Goal: Information Seeking & Learning: Learn about a topic

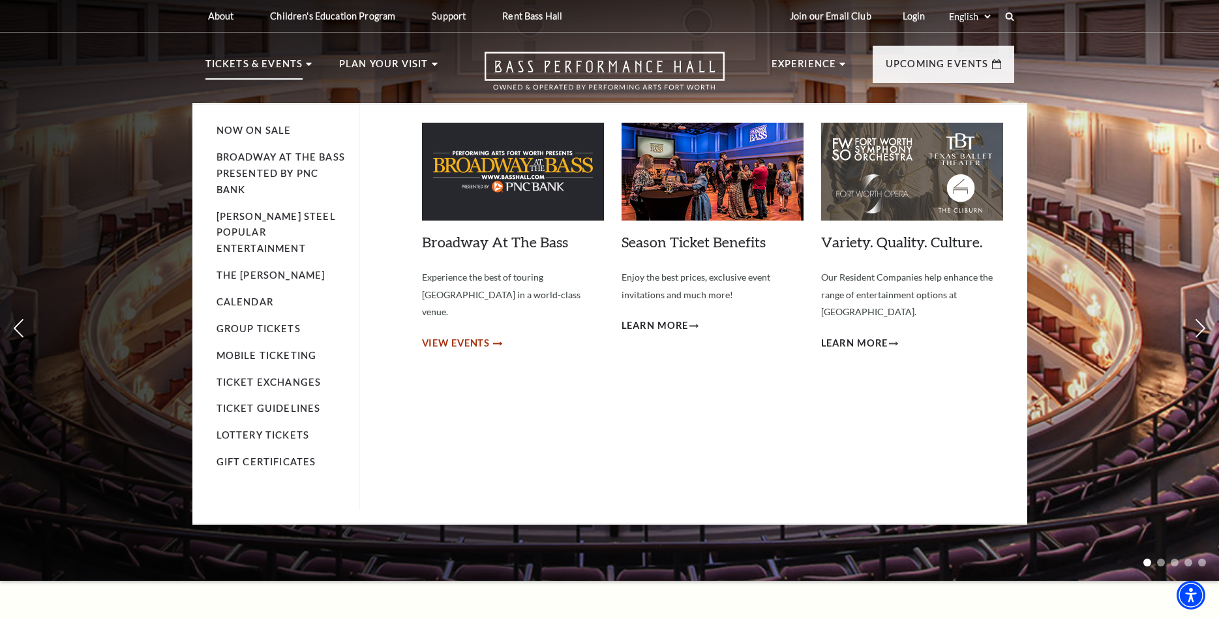
click at [466, 335] on span "View Events" at bounding box center [456, 343] width 68 height 16
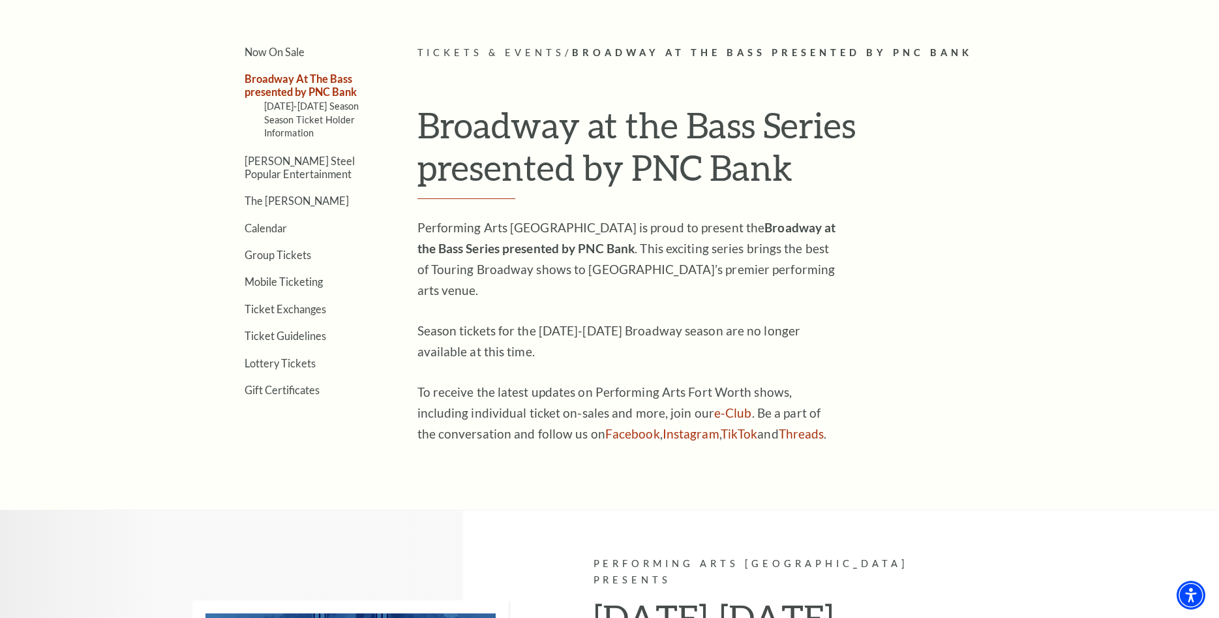
scroll to position [333, 0]
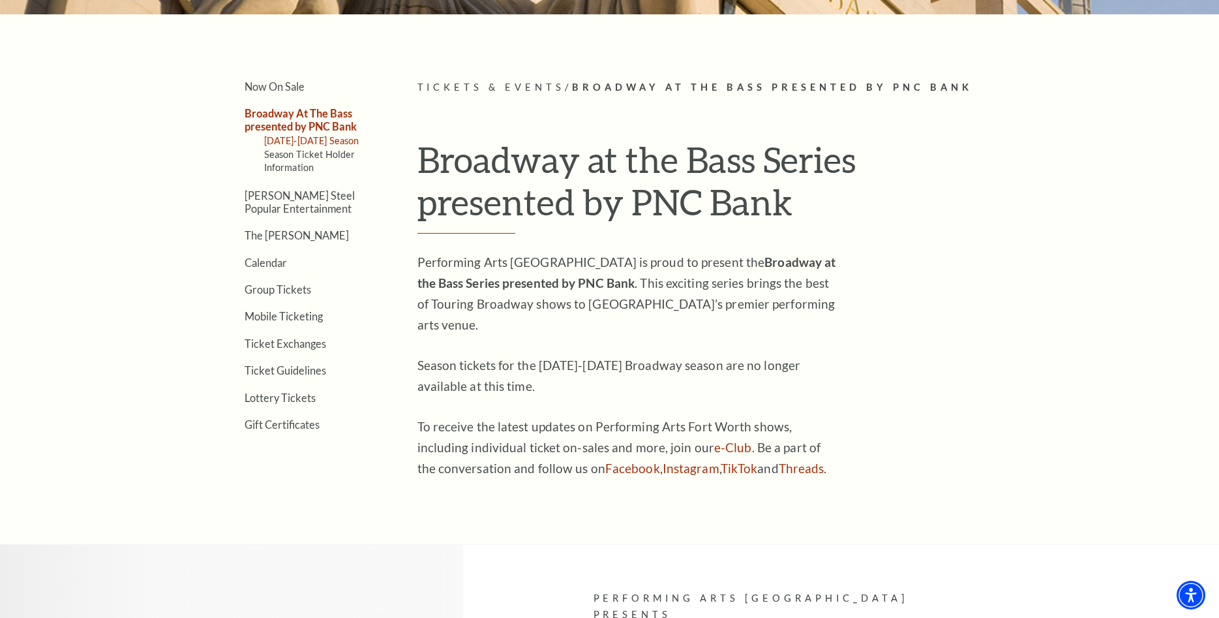
click at [307, 139] on link "[DATE]-[DATE] Season" at bounding box center [311, 140] width 95 height 11
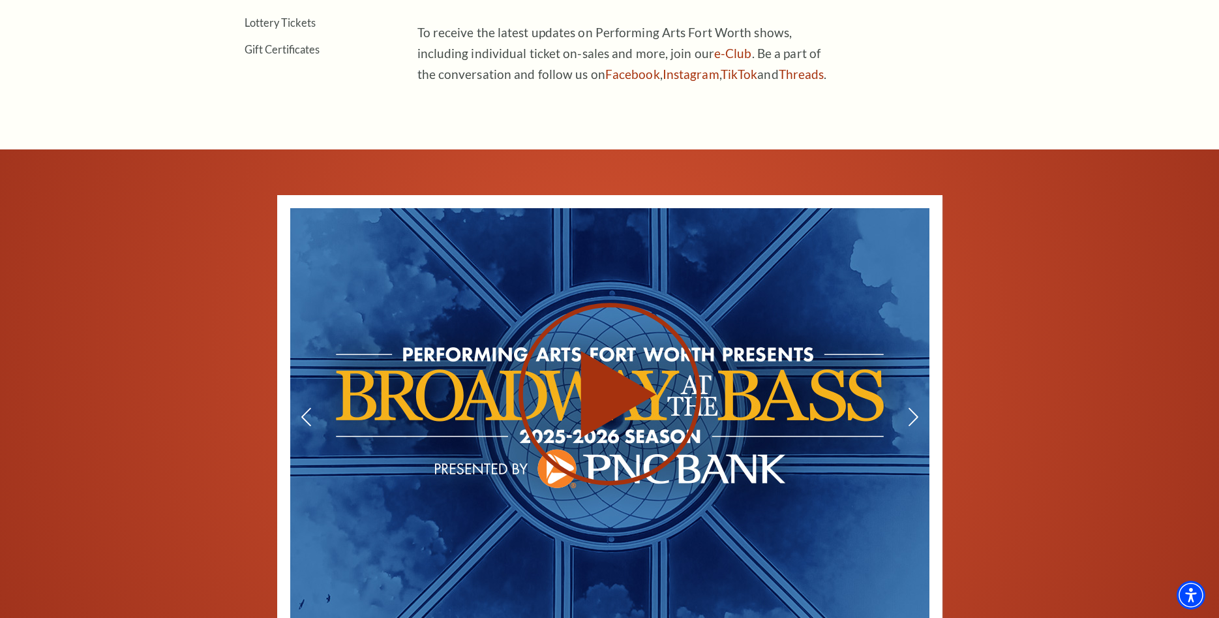
scroll to position [1065, 0]
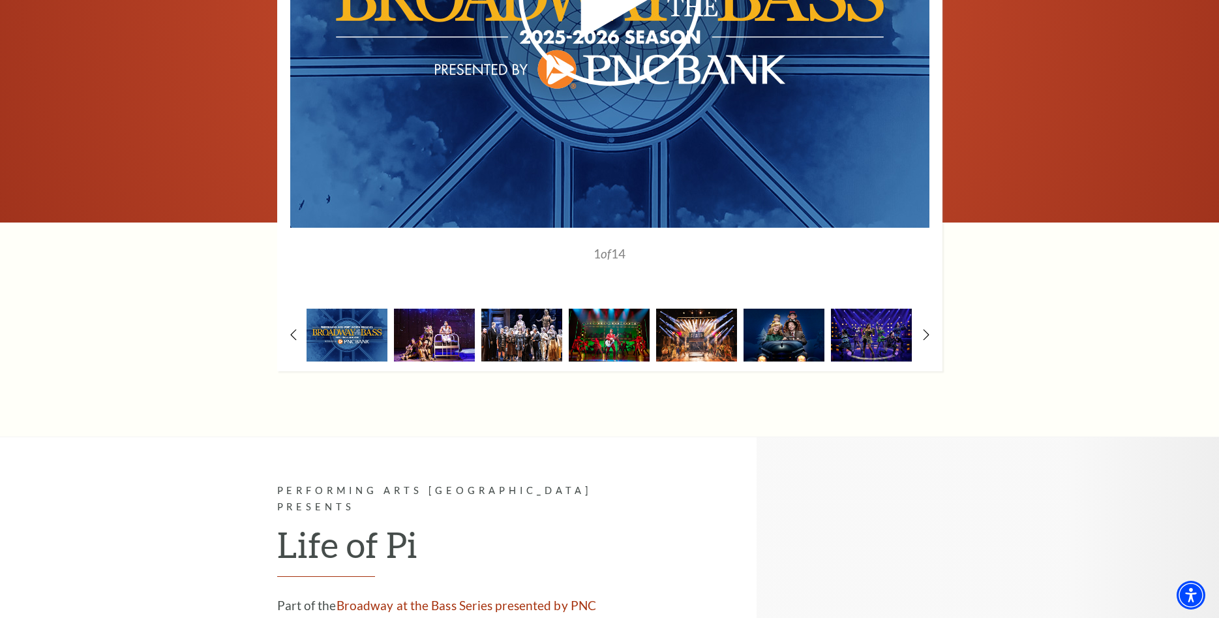
click at [537, 336] on img at bounding box center [521, 335] width 81 height 53
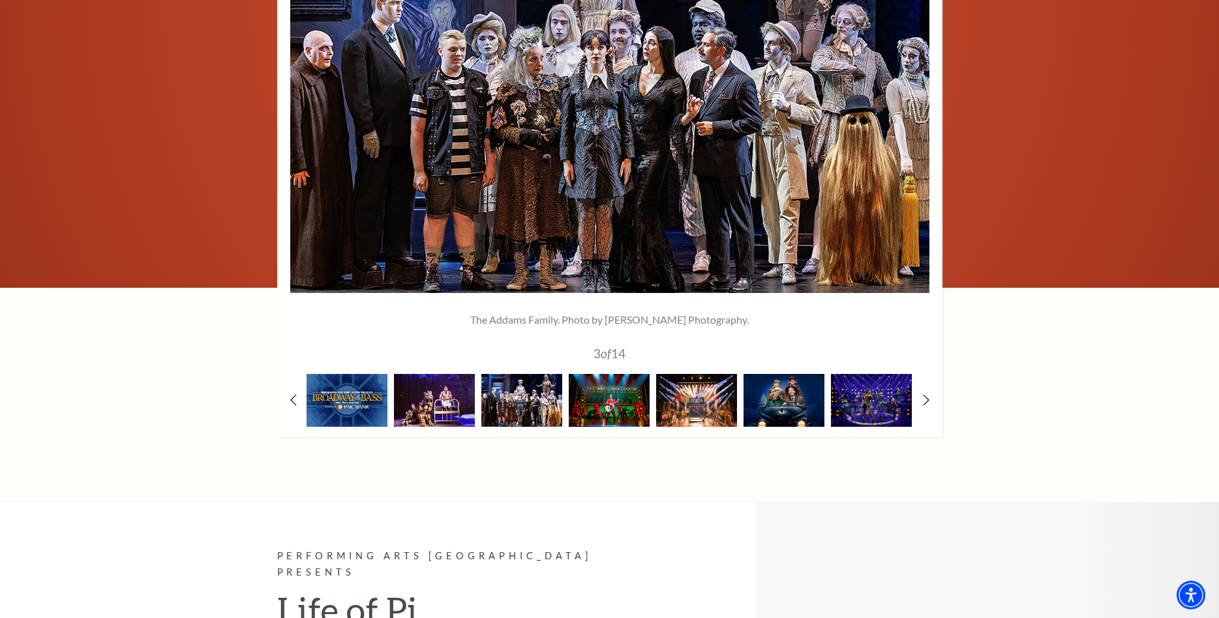
scroll to position [932, 0]
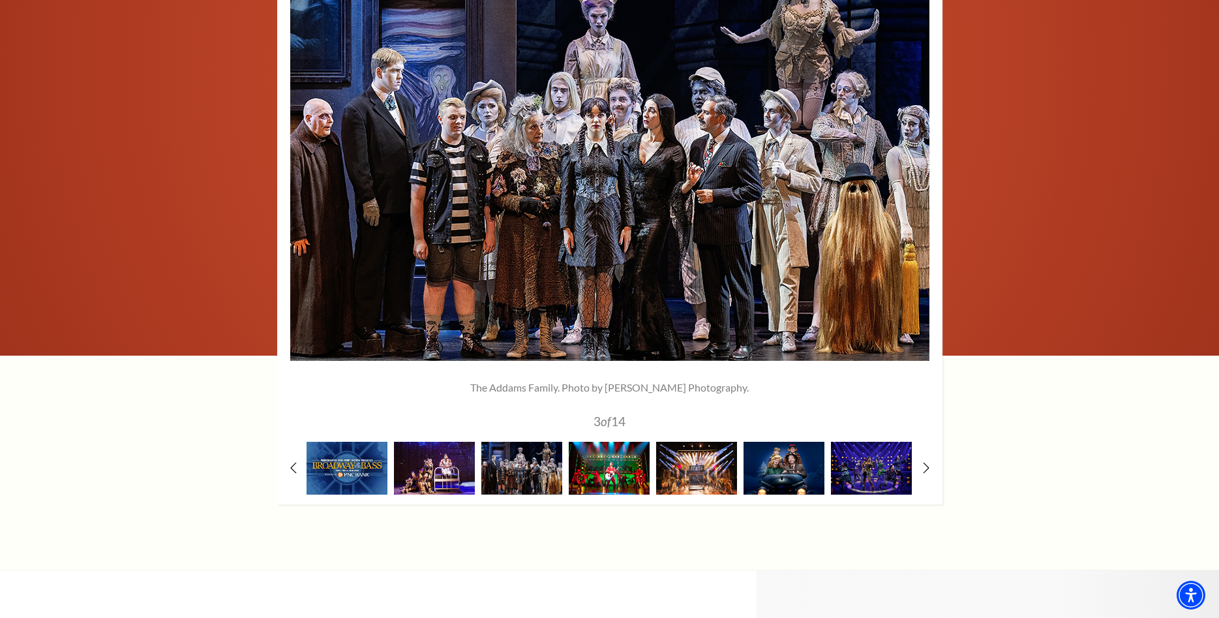
click at [595, 470] on img at bounding box center [609, 468] width 81 height 53
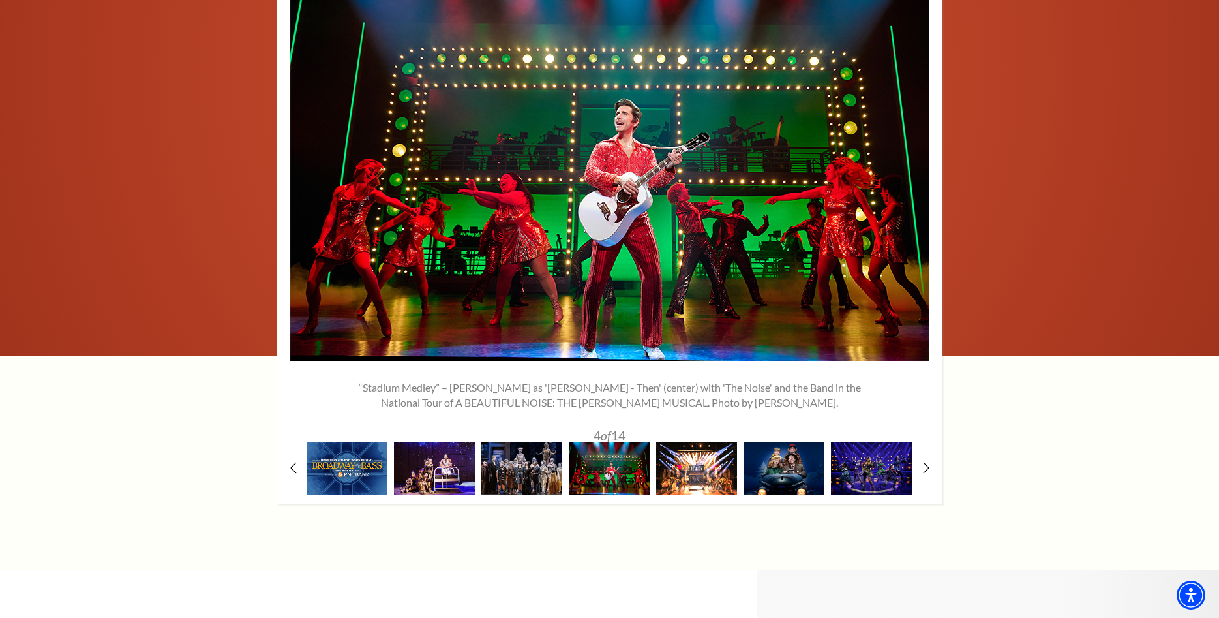
click at [708, 473] on img at bounding box center [696, 468] width 81 height 53
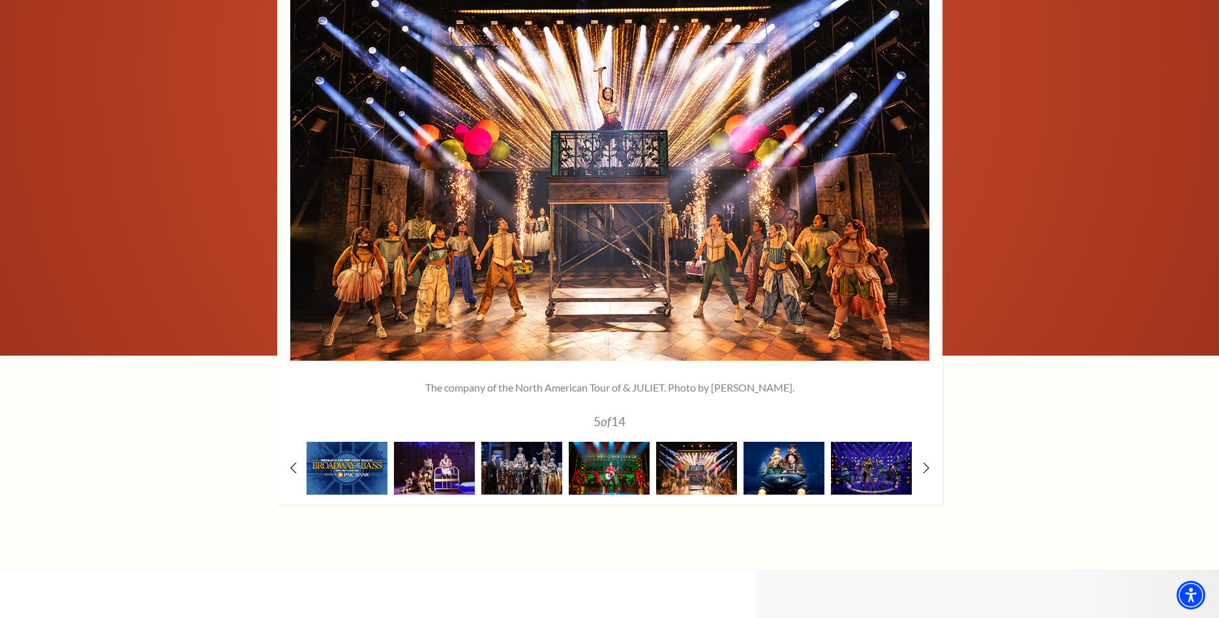
click at [785, 472] on img at bounding box center [784, 468] width 81 height 53
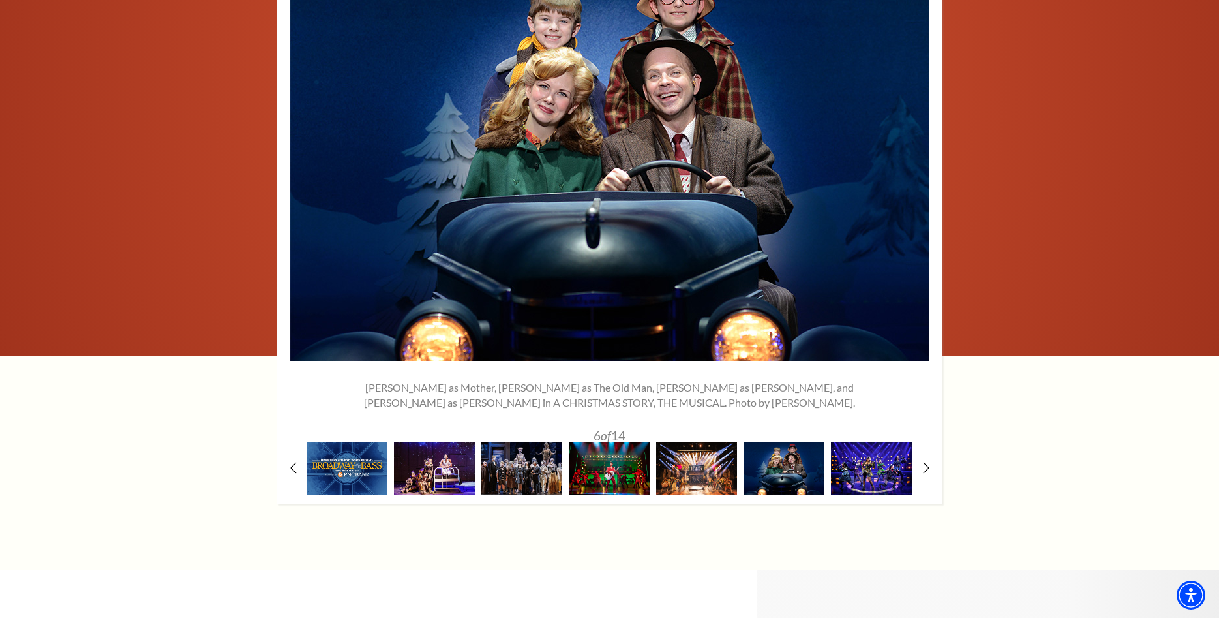
click at [858, 472] on img at bounding box center [871, 468] width 81 height 53
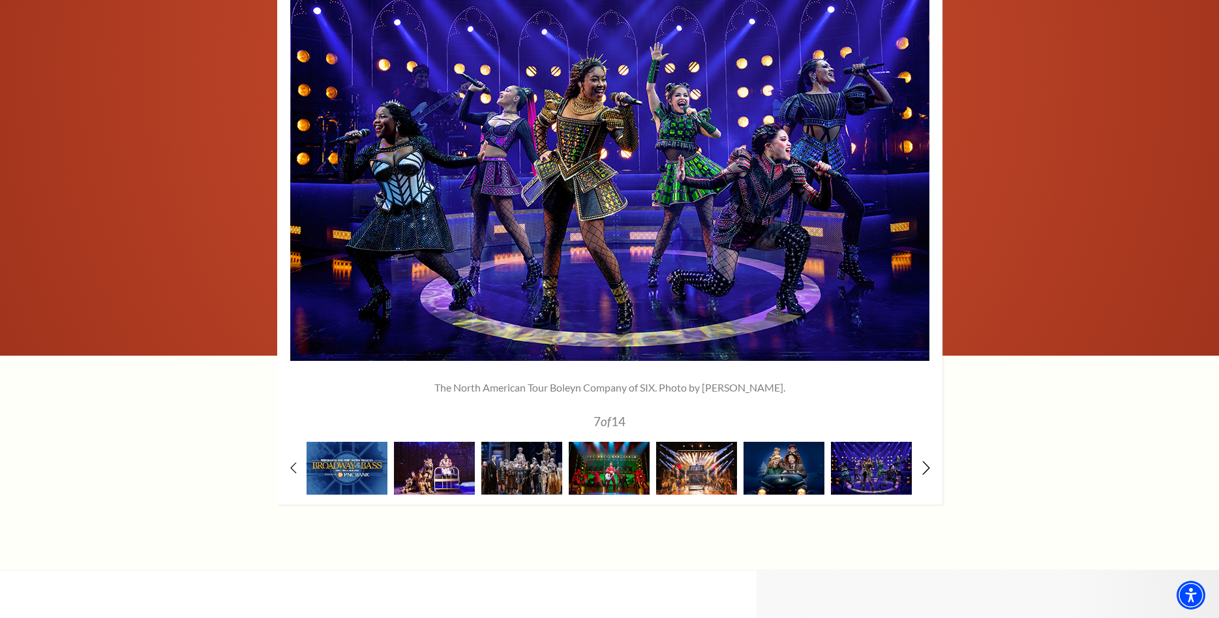
click at [928, 470] on icon at bounding box center [926, 468] width 8 height 14
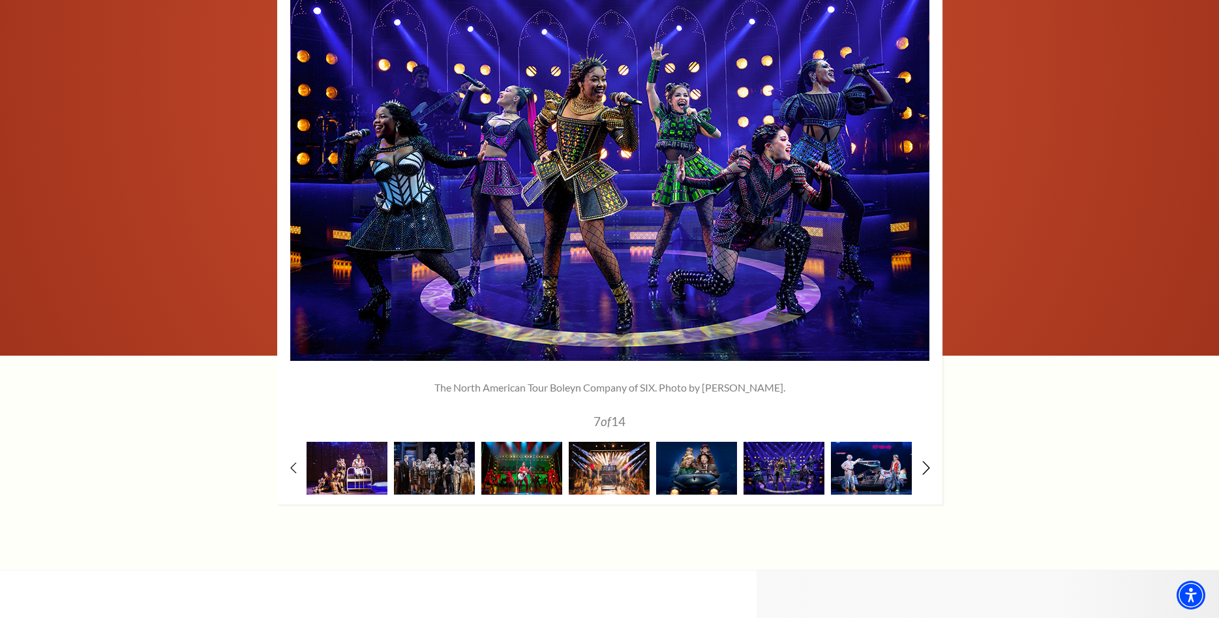
click at [928, 470] on icon at bounding box center [926, 468] width 8 height 14
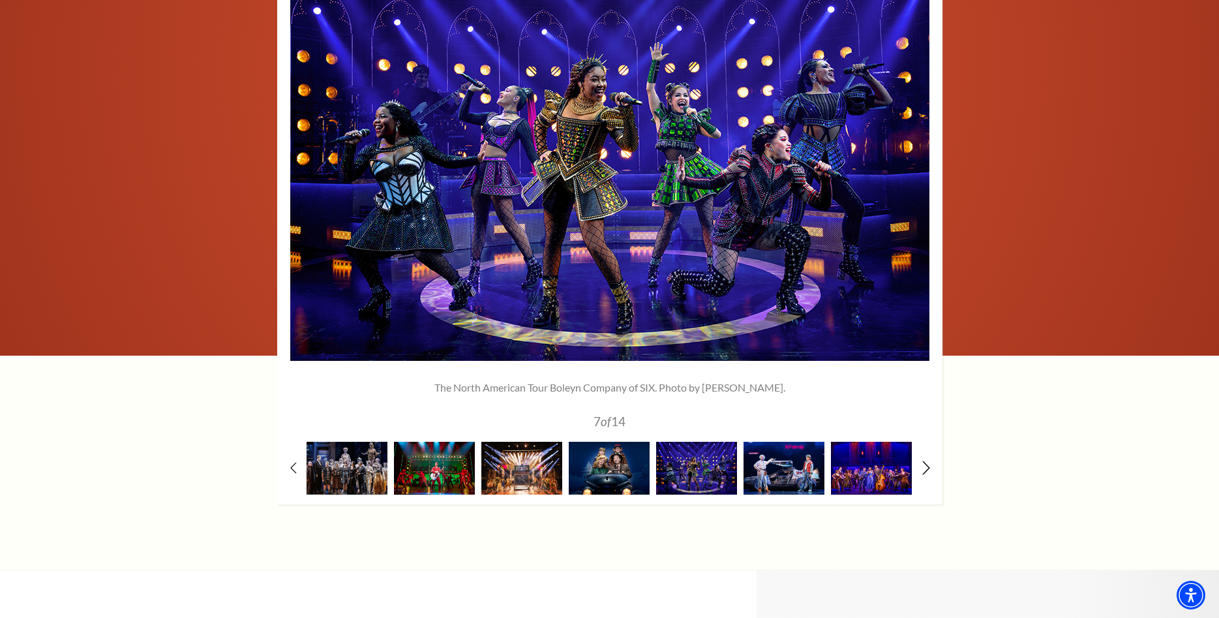
click at [928, 470] on icon at bounding box center [926, 468] width 8 height 14
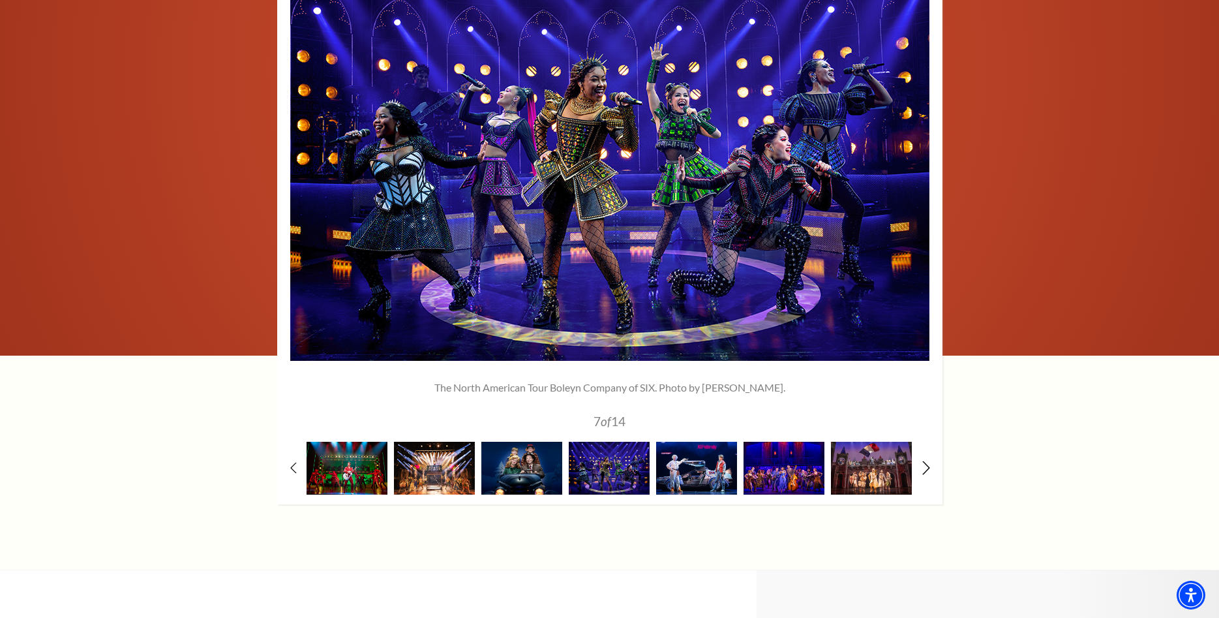
click at [928, 470] on icon at bounding box center [926, 468] width 8 height 14
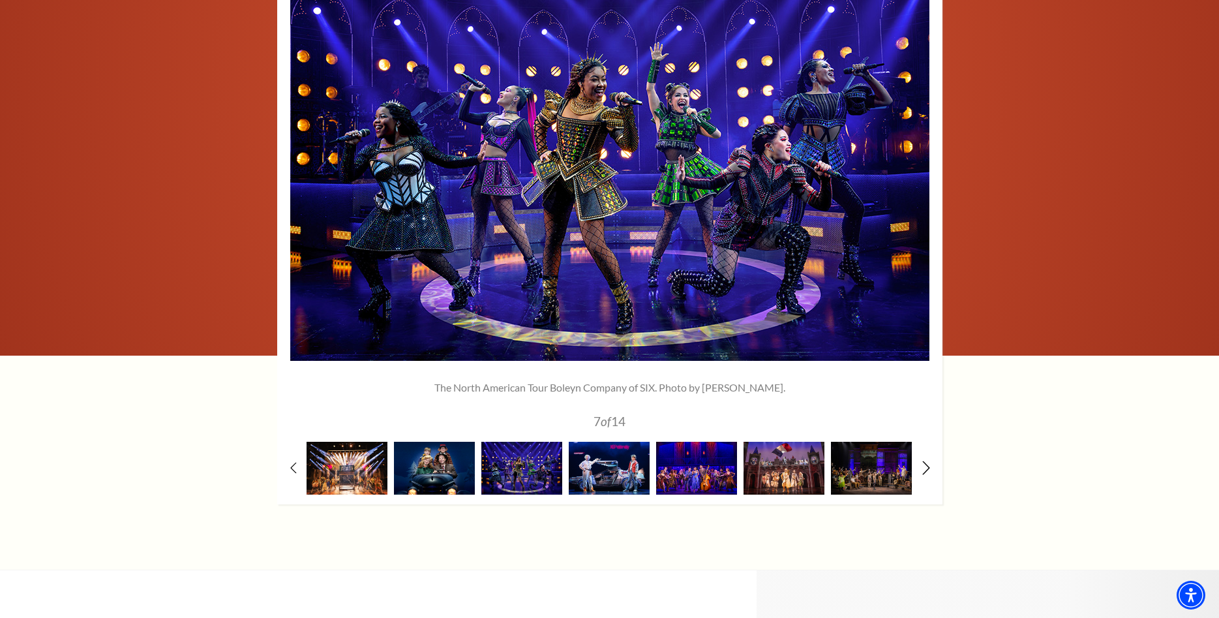
click at [928, 470] on icon at bounding box center [926, 468] width 8 height 14
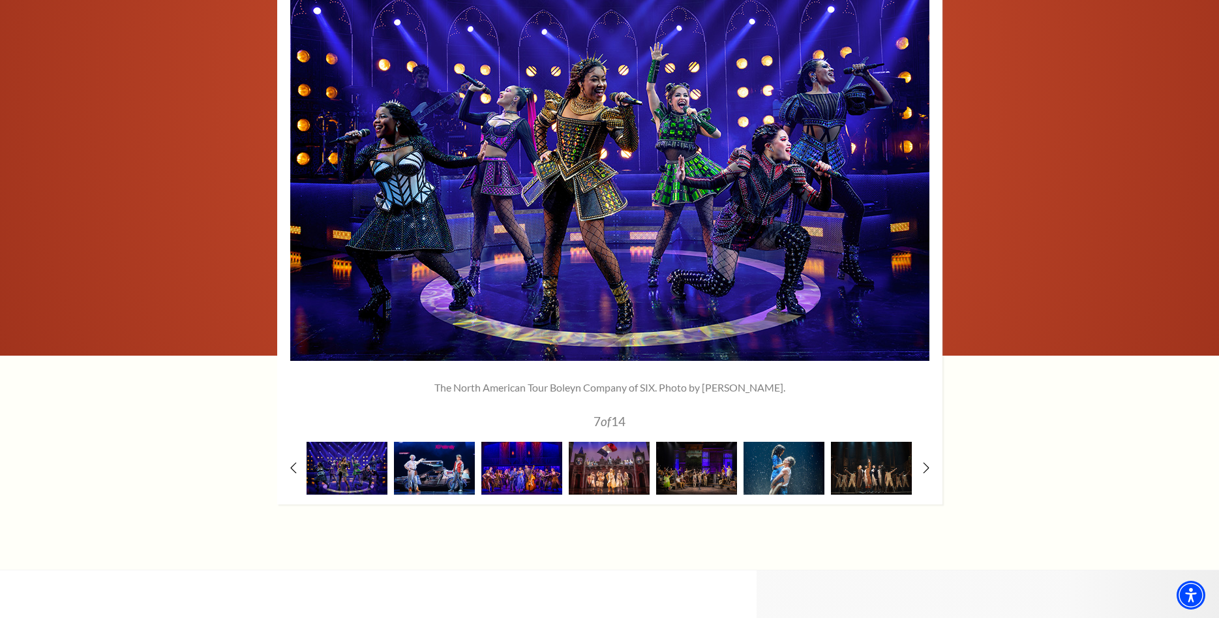
click at [476, 477] on div at bounding box center [434, 468] width 87 height 53
click at [443, 472] on img at bounding box center [434, 468] width 81 height 53
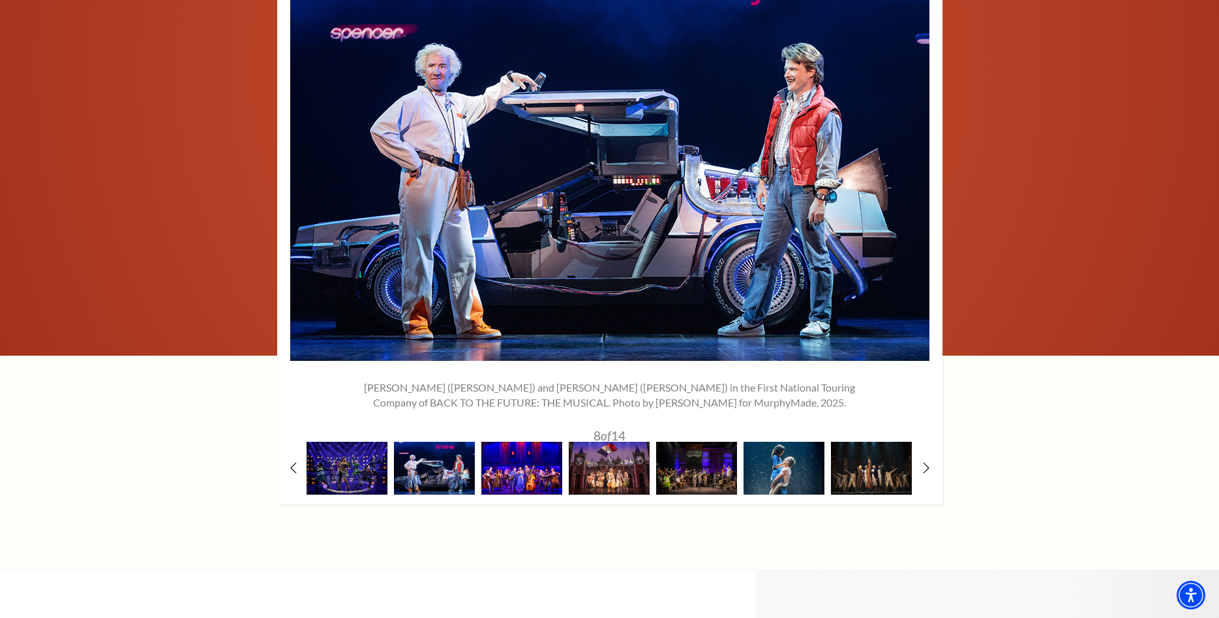
click at [530, 470] on img at bounding box center [521, 468] width 81 height 53
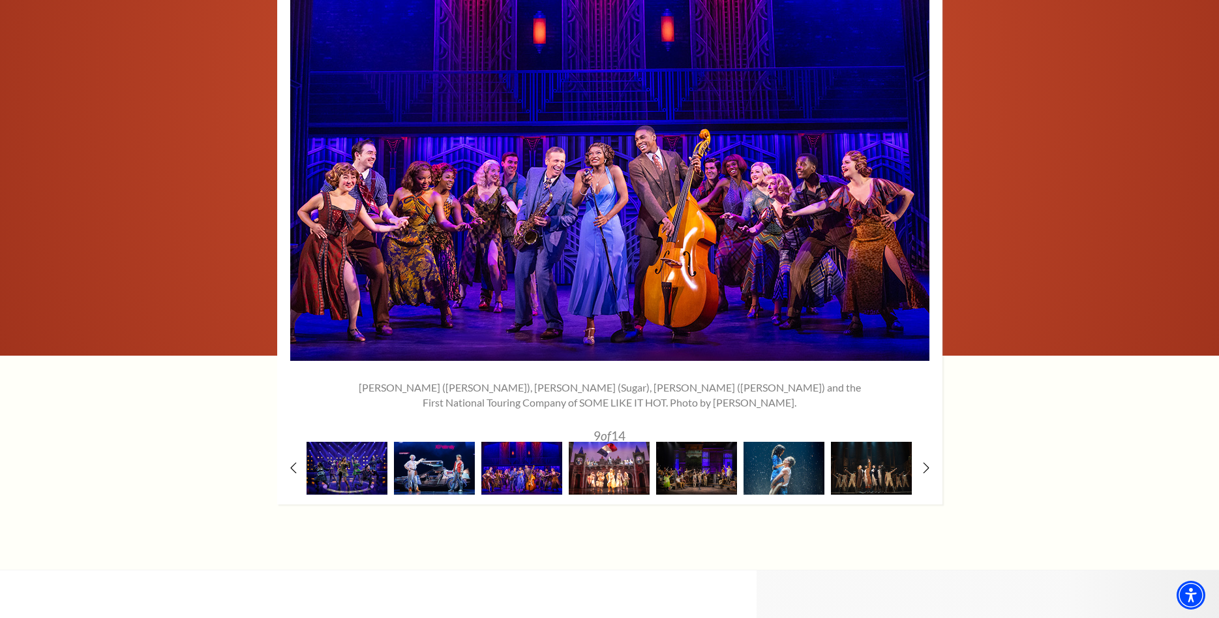
click at [609, 467] on img at bounding box center [609, 468] width 81 height 53
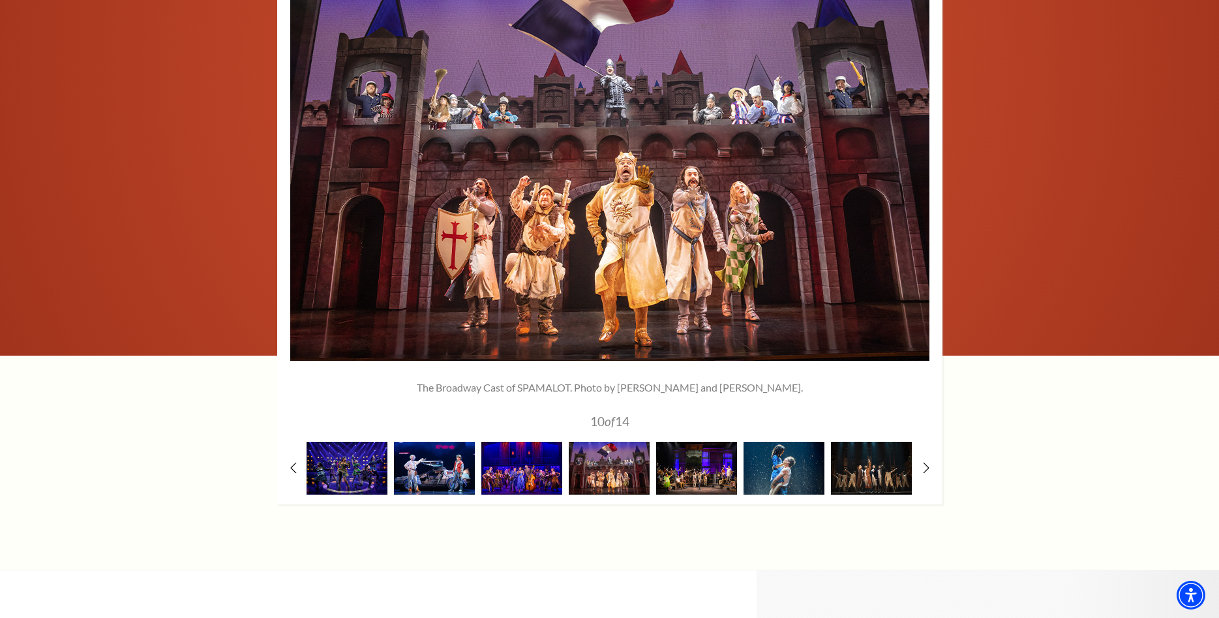
click at [689, 474] on img at bounding box center [696, 468] width 81 height 53
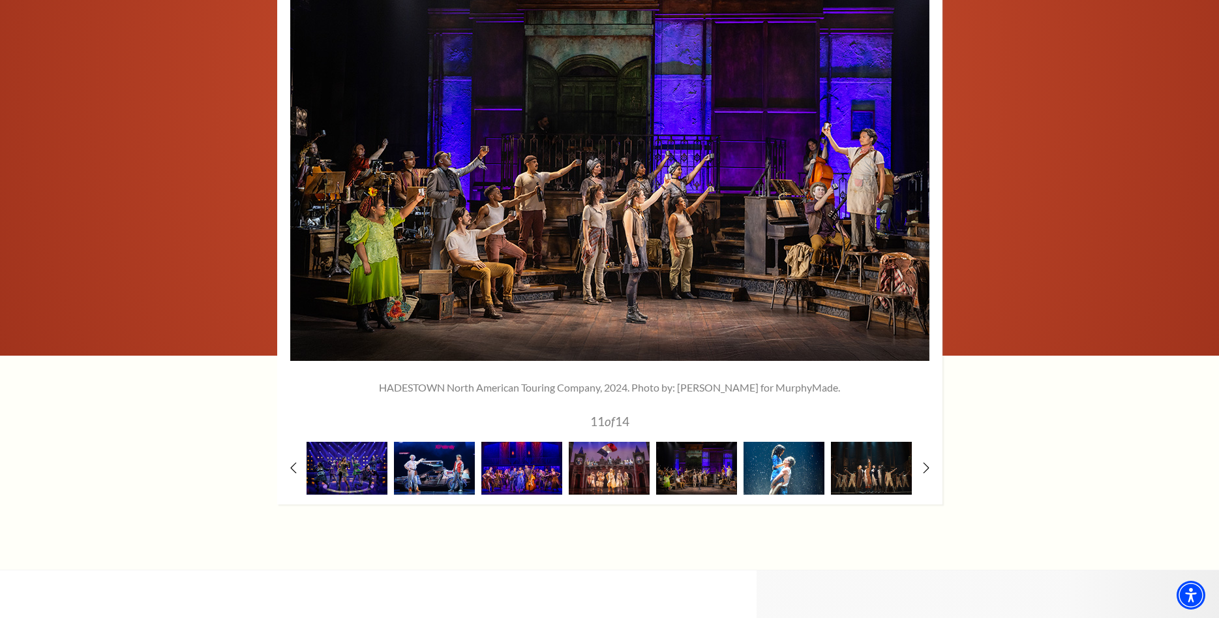
click at [786, 476] on img at bounding box center [784, 468] width 81 height 53
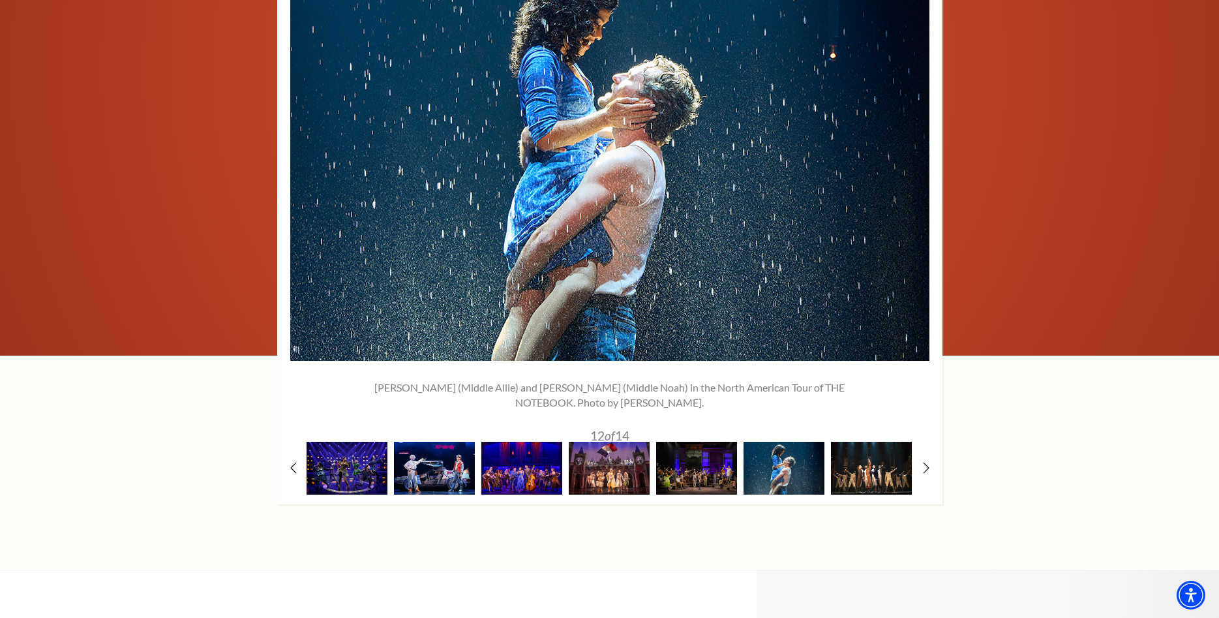
click at [868, 475] on img at bounding box center [871, 468] width 81 height 53
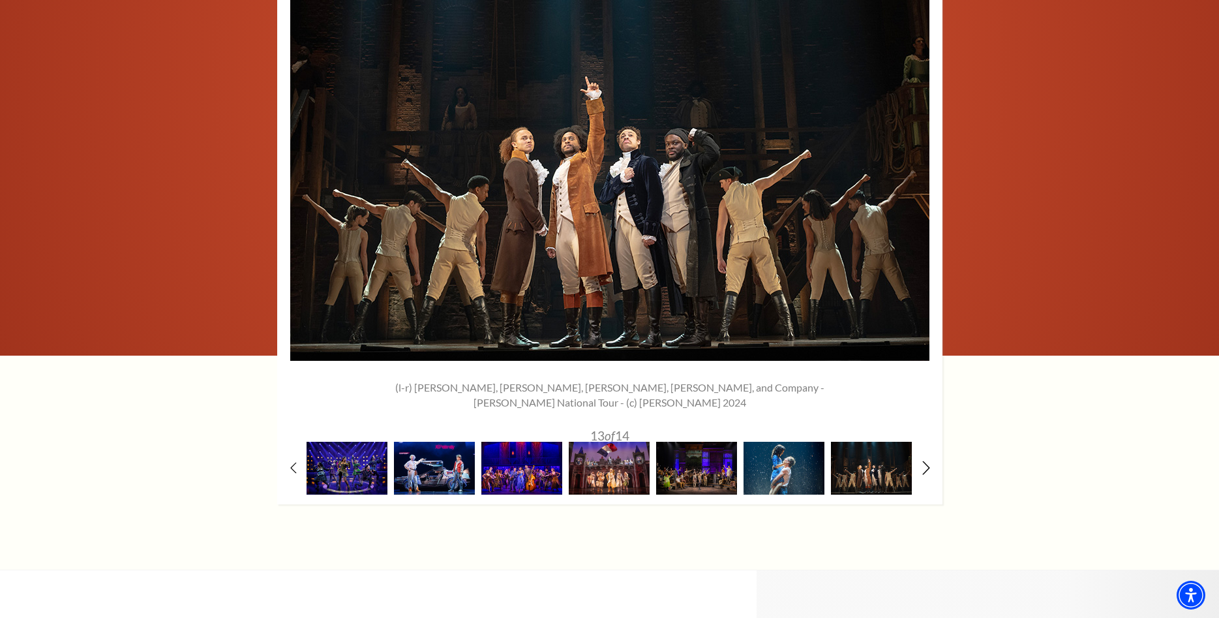
click at [928, 467] on use at bounding box center [925, 468] width 7 height 14
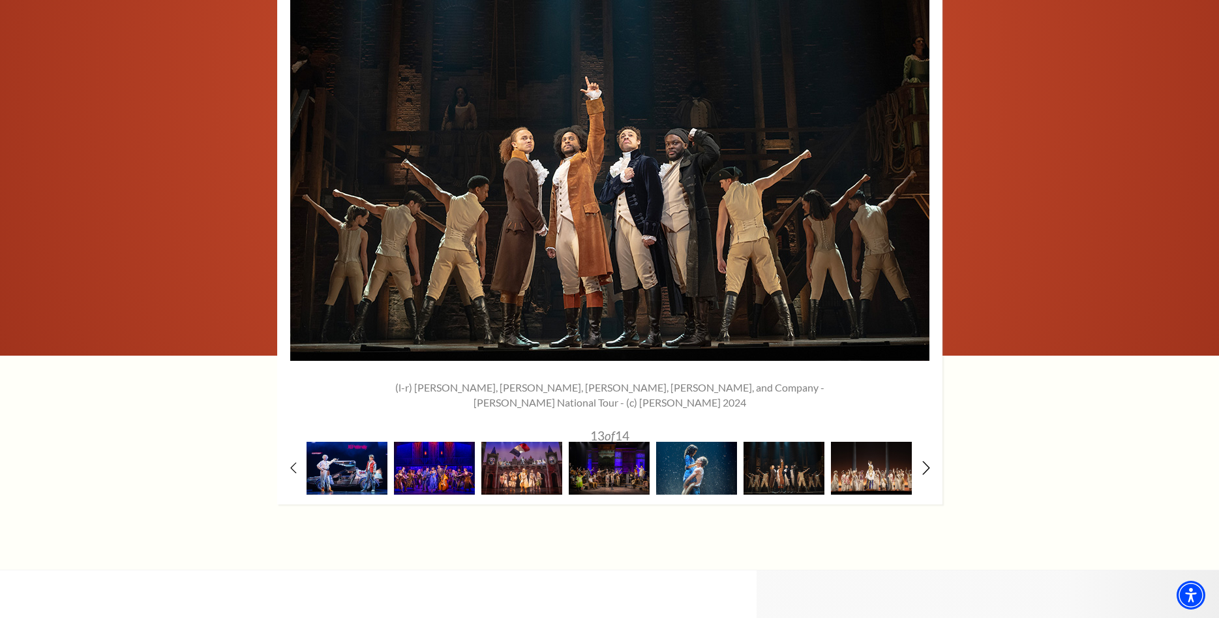
click at [928, 467] on use at bounding box center [925, 468] width 7 height 14
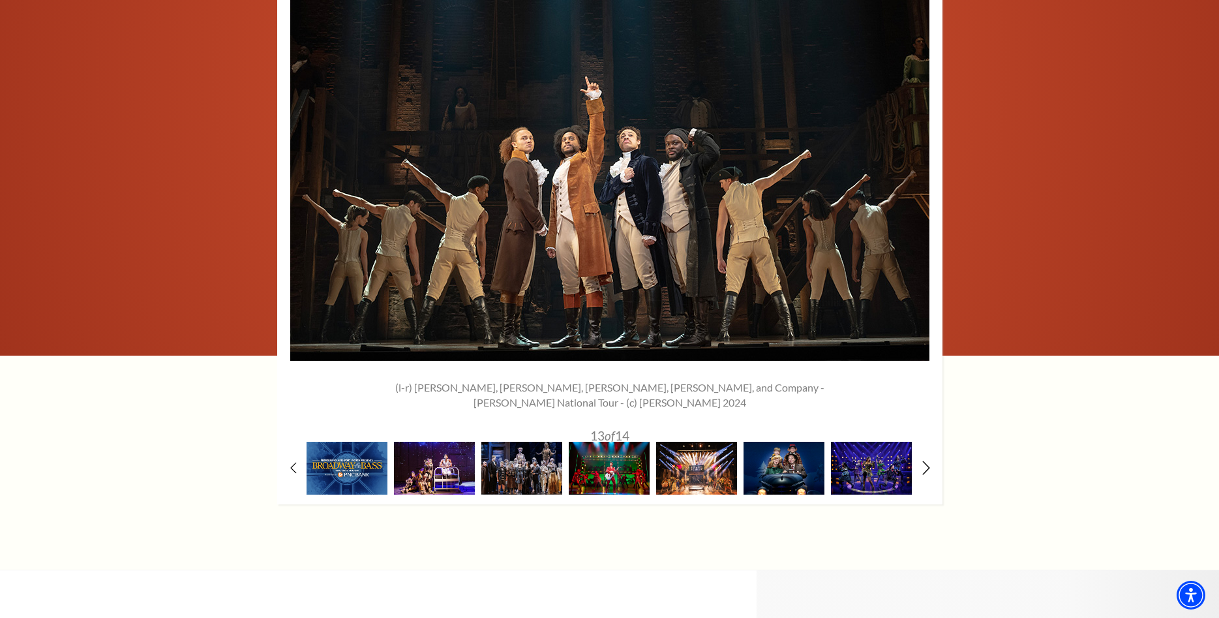
click at [928, 467] on use at bounding box center [925, 468] width 7 height 14
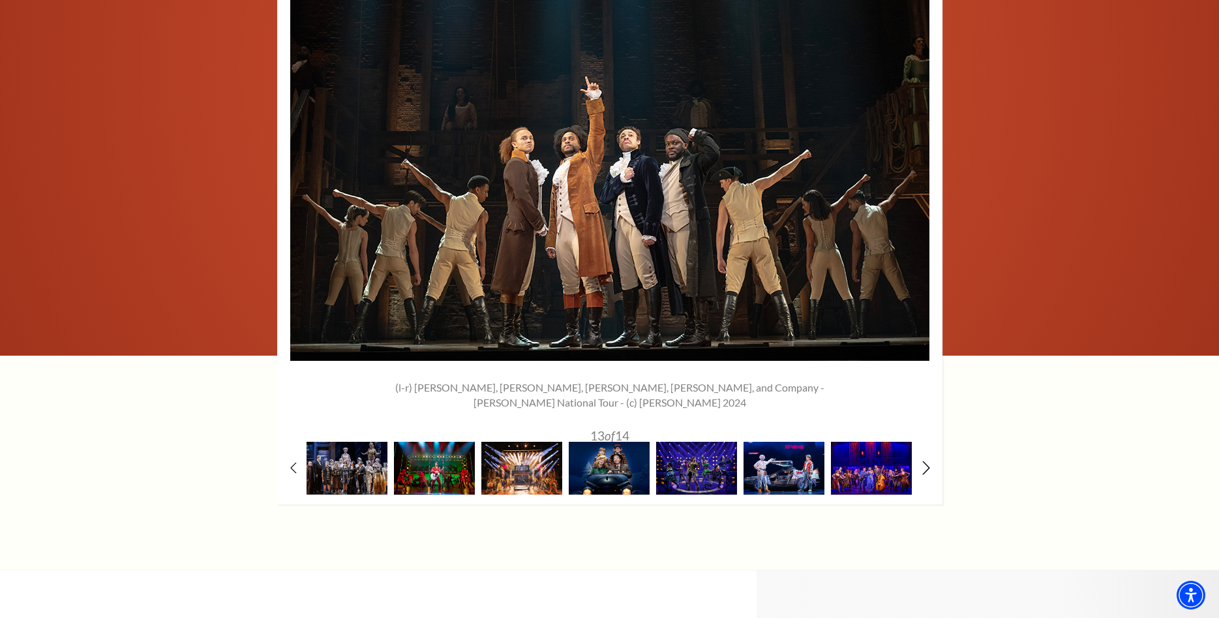
click at [928, 467] on use at bounding box center [925, 468] width 7 height 14
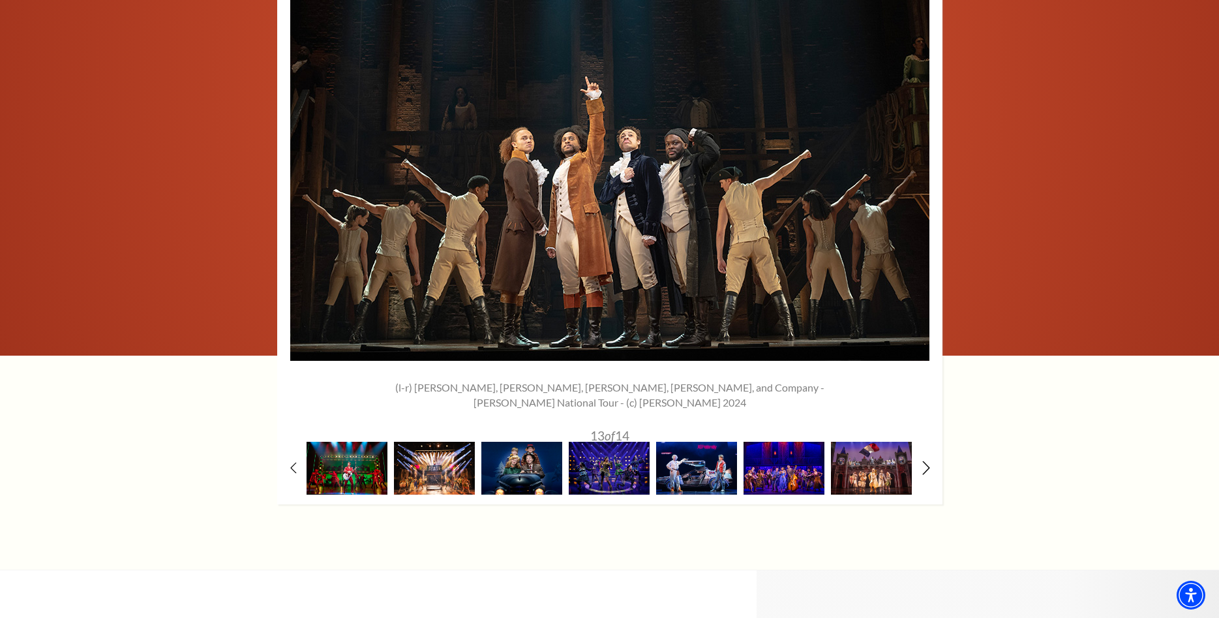
click at [928, 467] on use at bounding box center [925, 468] width 7 height 14
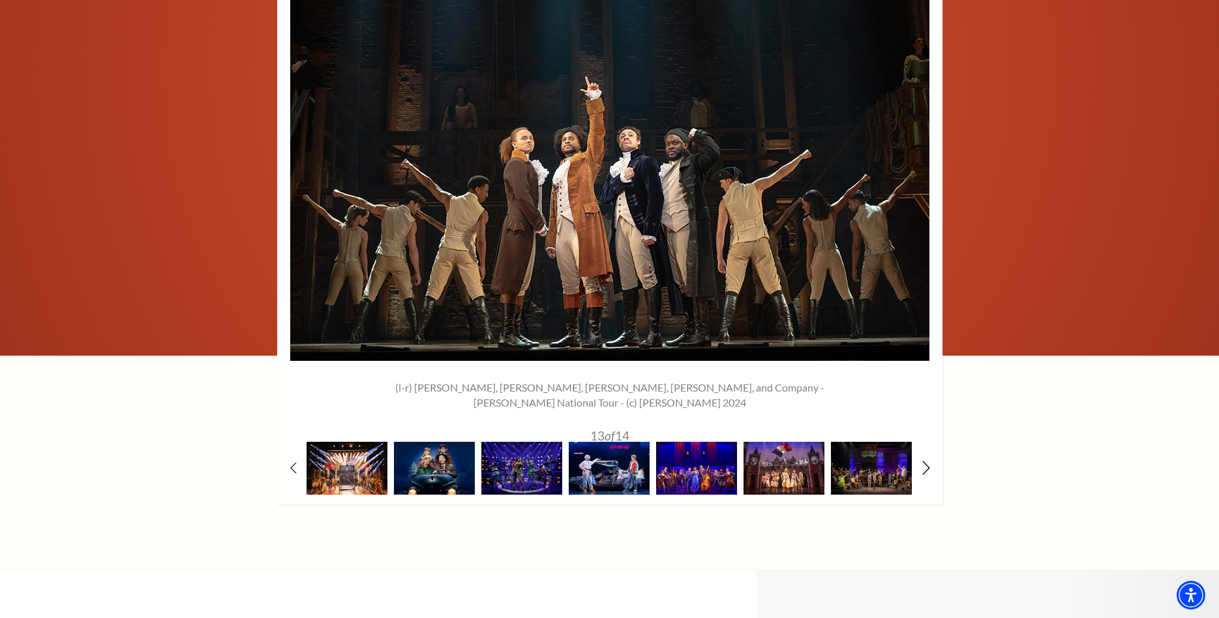
click at [928, 467] on use at bounding box center [925, 468] width 7 height 14
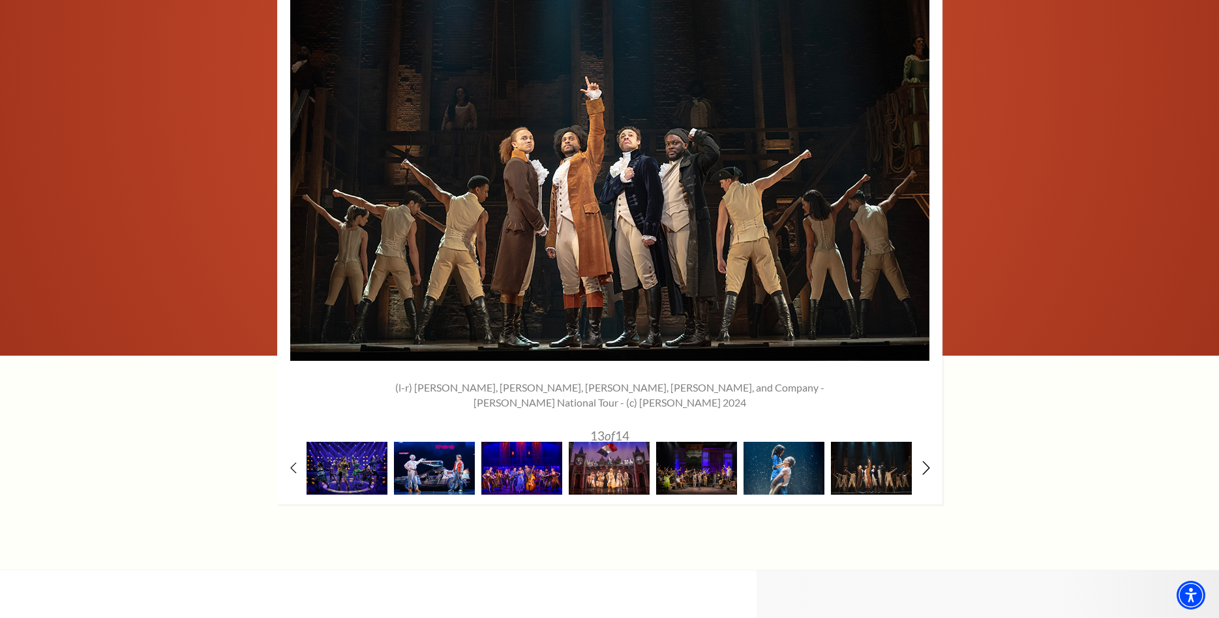
click at [928, 467] on use at bounding box center [925, 468] width 7 height 14
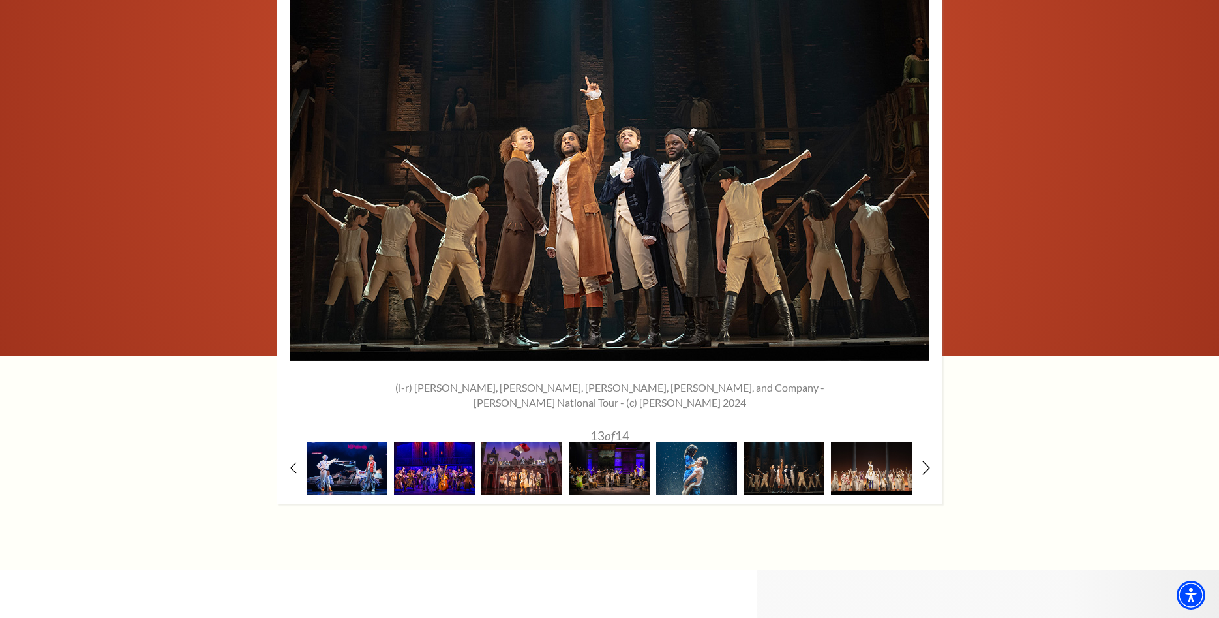
click at [928, 467] on use at bounding box center [925, 468] width 7 height 14
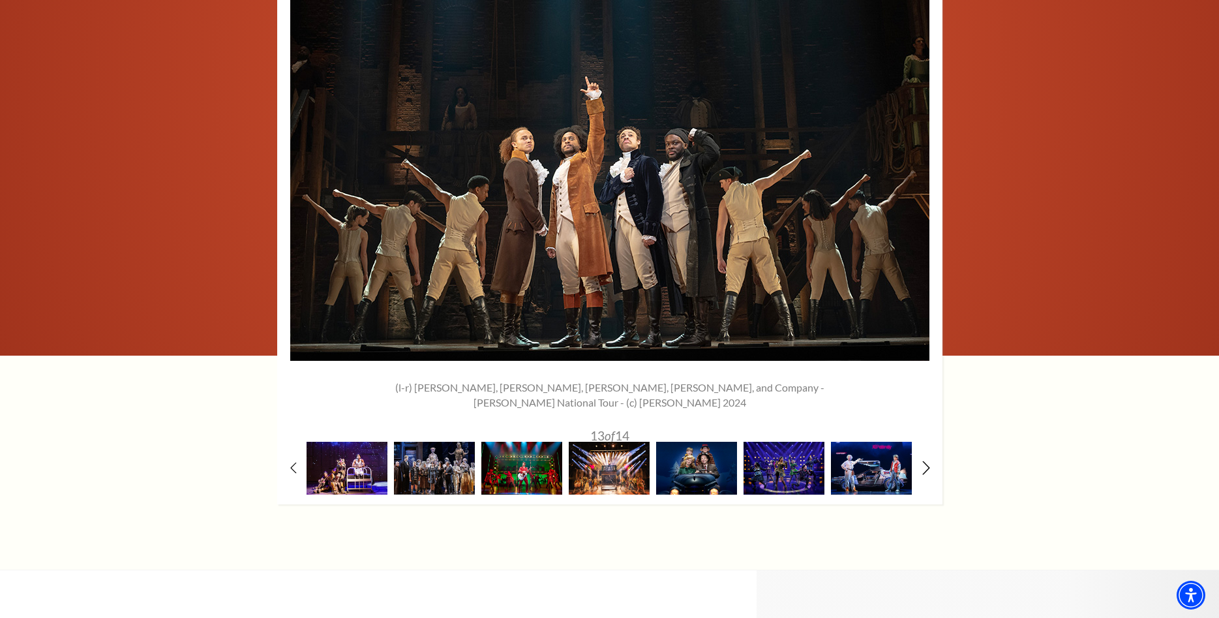
click at [928, 467] on use at bounding box center [925, 468] width 7 height 14
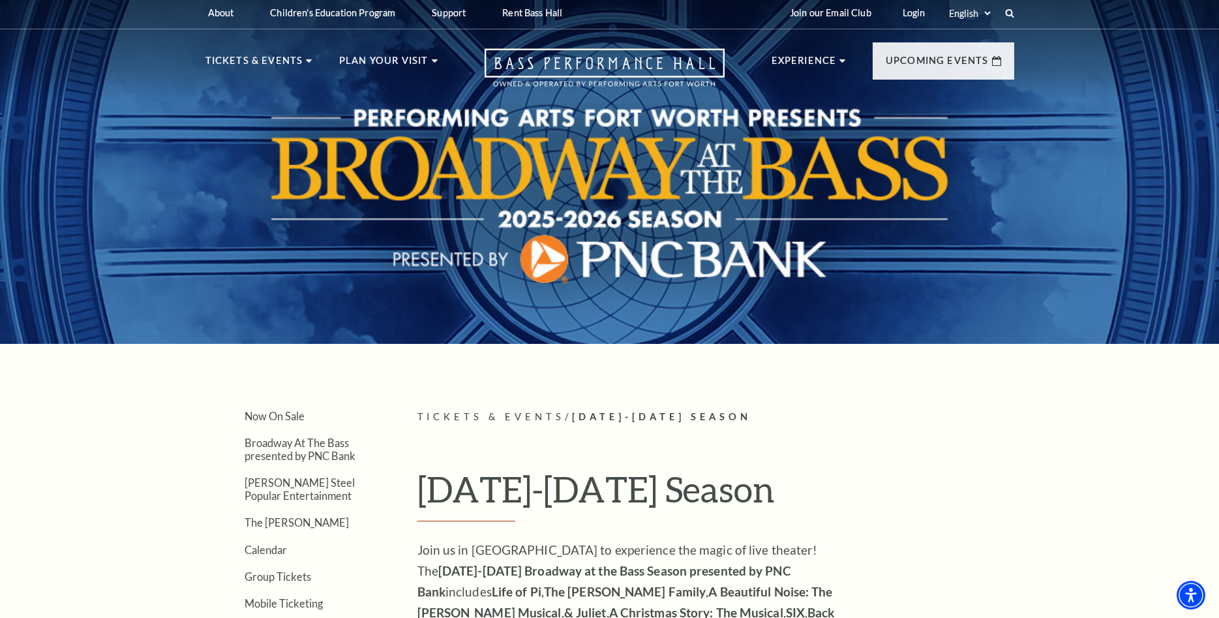
scroll to position [0, 0]
